Goal: Task Accomplishment & Management: Use online tool/utility

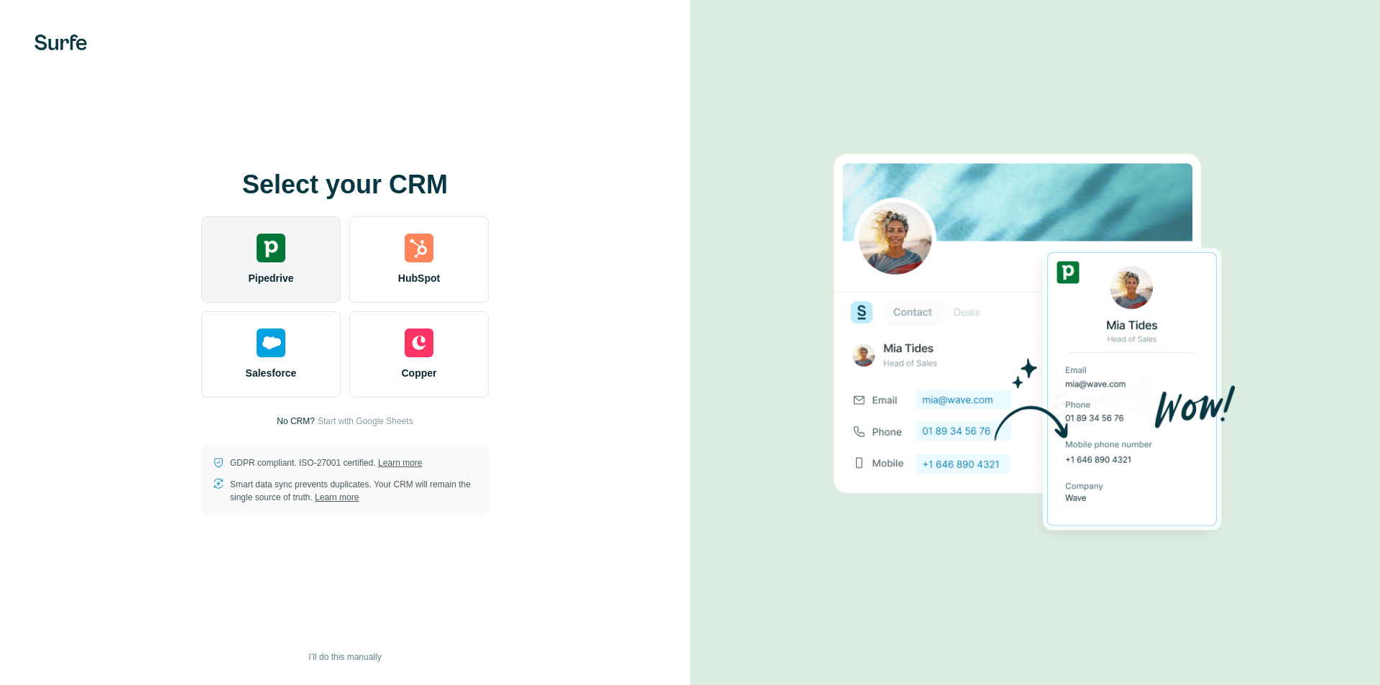
click at [282, 271] on span "Pipedrive" at bounding box center [270, 278] width 45 height 14
